Goal: Transaction & Acquisition: Purchase product/service

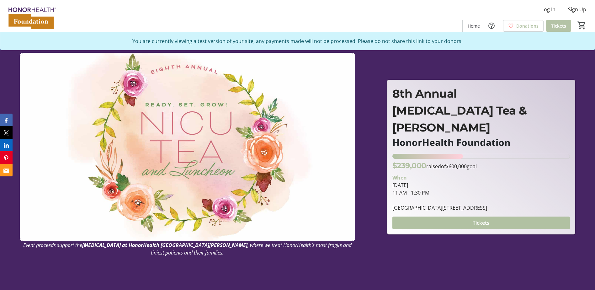
click at [557, 25] on span "Tickets" at bounding box center [558, 26] width 15 height 7
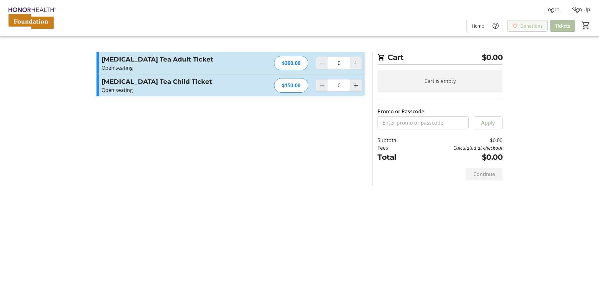
click at [534, 26] on span "Donations" at bounding box center [532, 26] width 22 height 7
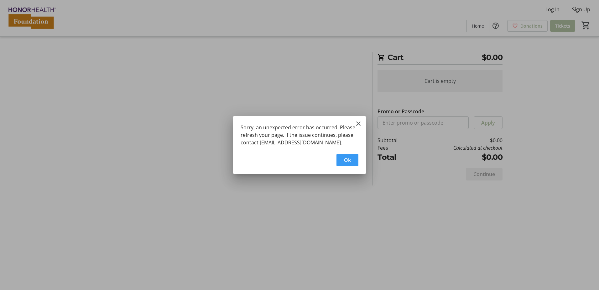
click at [352, 160] on span "button" at bounding box center [348, 159] width 22 height 15
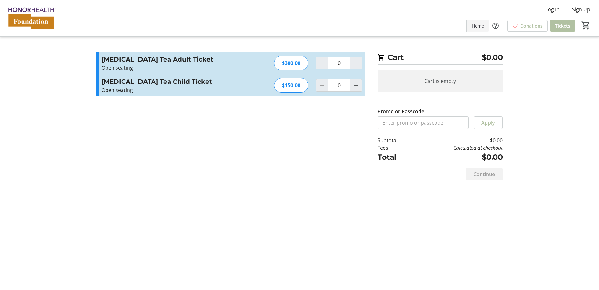
click at [474, 27] on span "Home" at bounding box center [478, 26] width 12 height 7
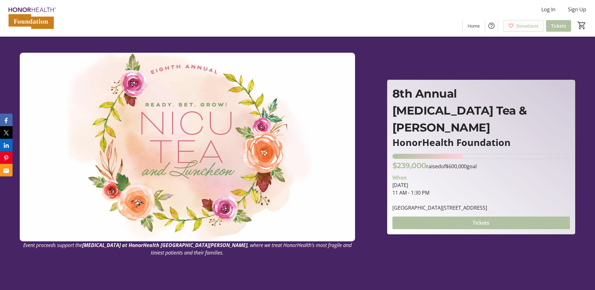
click at [511, 26] on mat-icon at bounding box center [511, 26] width 6 height 6
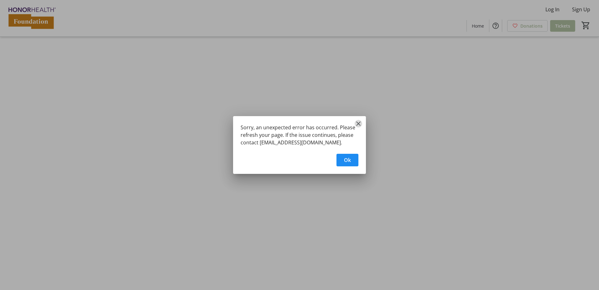
click at [359, 121] on mat-icon "Close" at bounding box center [359, 124] width 8 height 8
